Goal: Check status: Check status

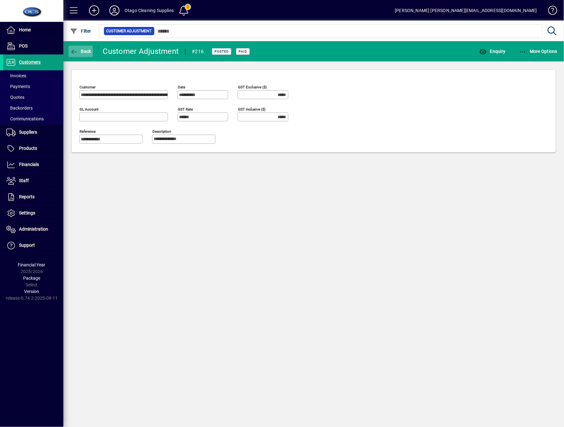
click at [80, 53] on span "Back" at bounding box center [80, 51] width 21 height 5
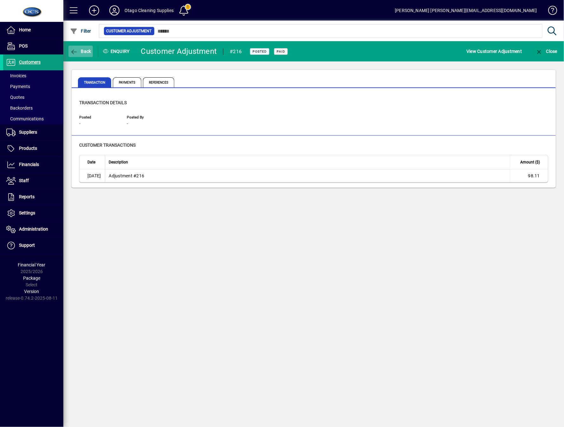
click at [82, 46] on span "button" at bounding box center [80, 51] width 24 height 15
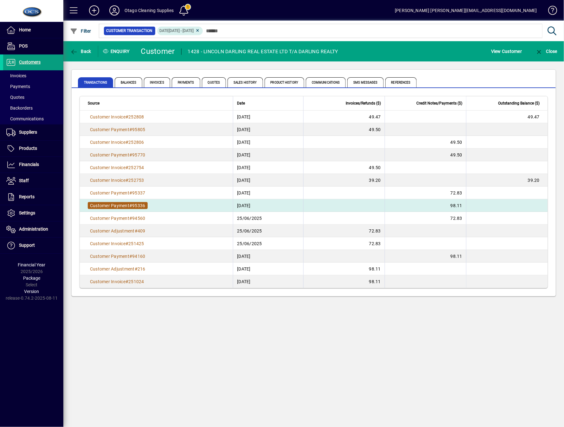
click at [107, 205] on span "Customer Payment" at bounding box center [109, 205] width 39 height 5
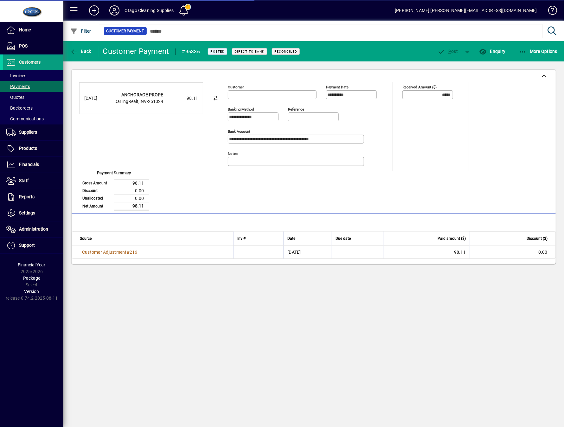
type input "**********"
click at [525, 44] on span "button" at bounding box center [538, 51] width 42 height 15
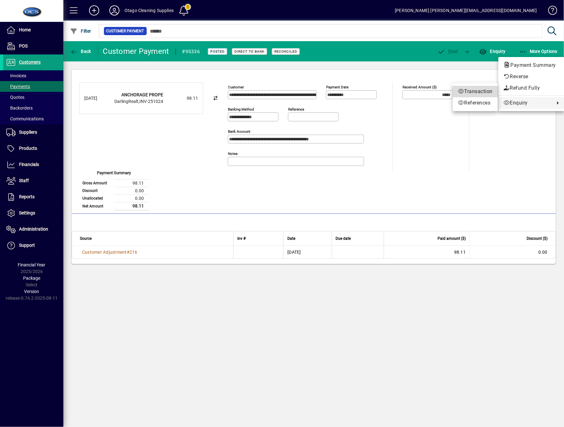
click at [478, 94] on span "Transaction" at bounding box center [475, 92] width 35 height 8
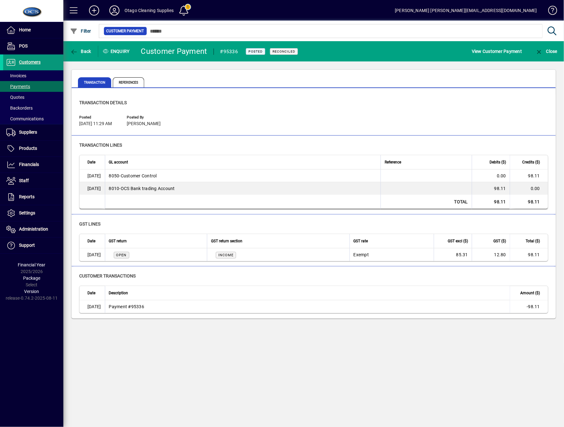
click at [21, 60] on span "Customers" at bounding box center [30, 62] width 22 height 5
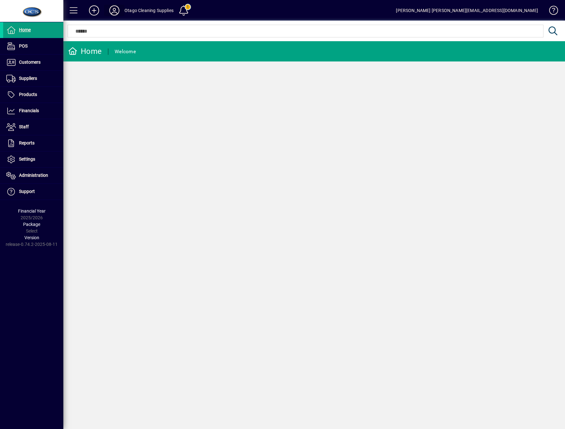
click at [111, 14] on icon at bounding box center [114, 10] width 13 height 10
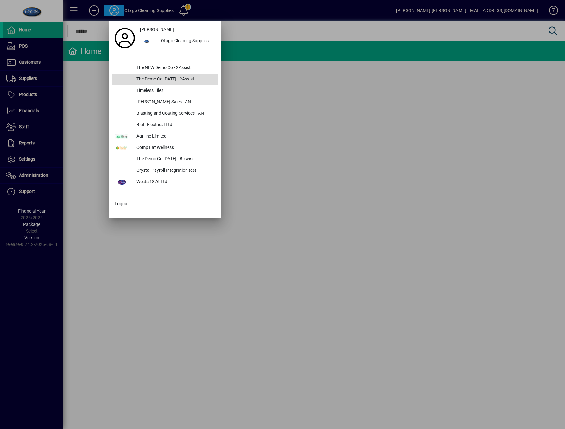
click at [159, 80] on div "The Demo Co [DATE] - 2Assist" at bounding box center [174, 79] width 87 height 11
